Goal: Task Accomplishment & Management: Complete application form

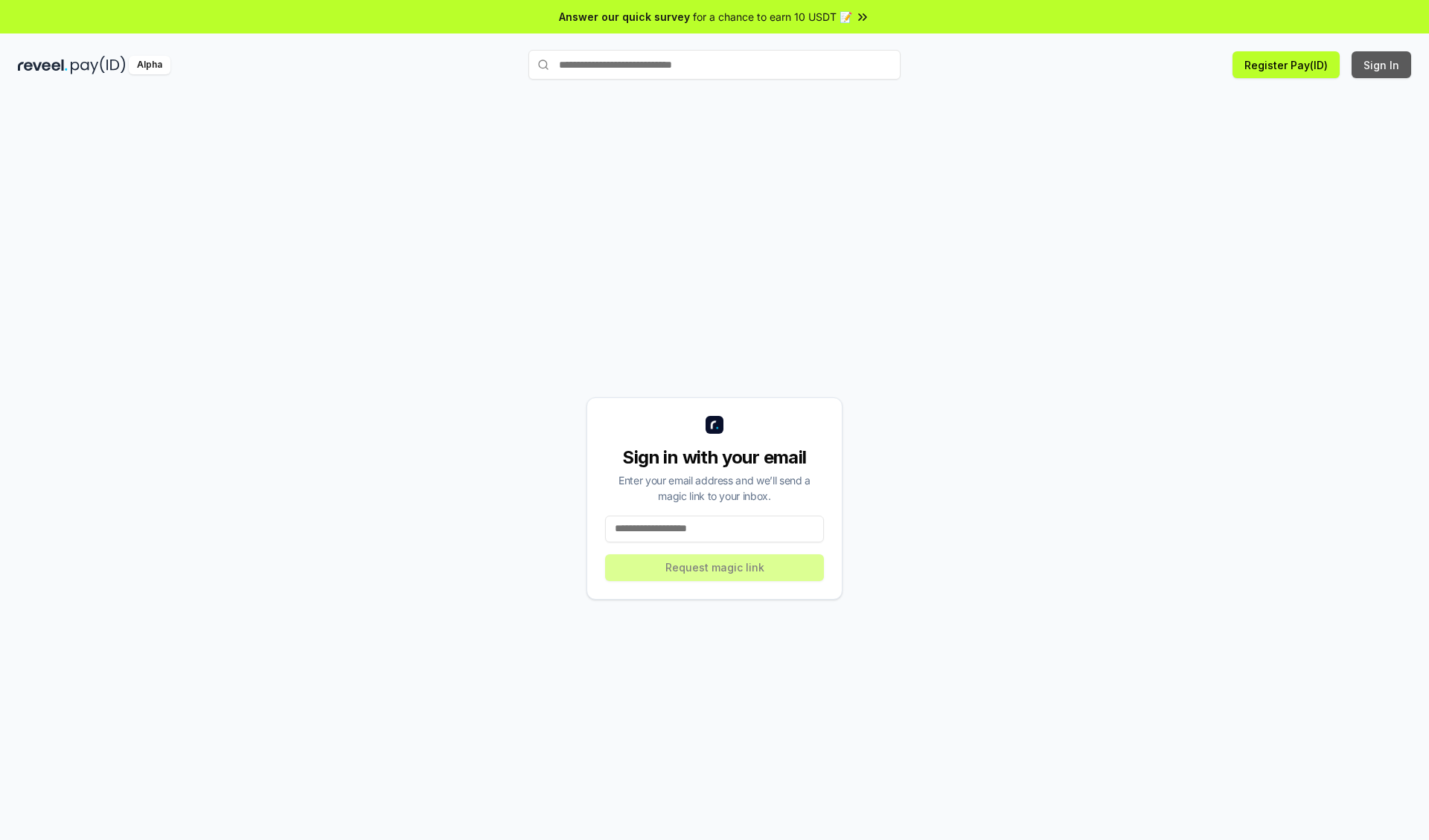
click at [1382, 65] on button "Sign In" at bounding box center [1381, 65] width 60 height 27
type input "**********"
click at [714, 566] on button "Request magic link" at bounding box center [714, 567] width 219 height 27
